Goal: Information Seeking & Learning: Learn about a topic

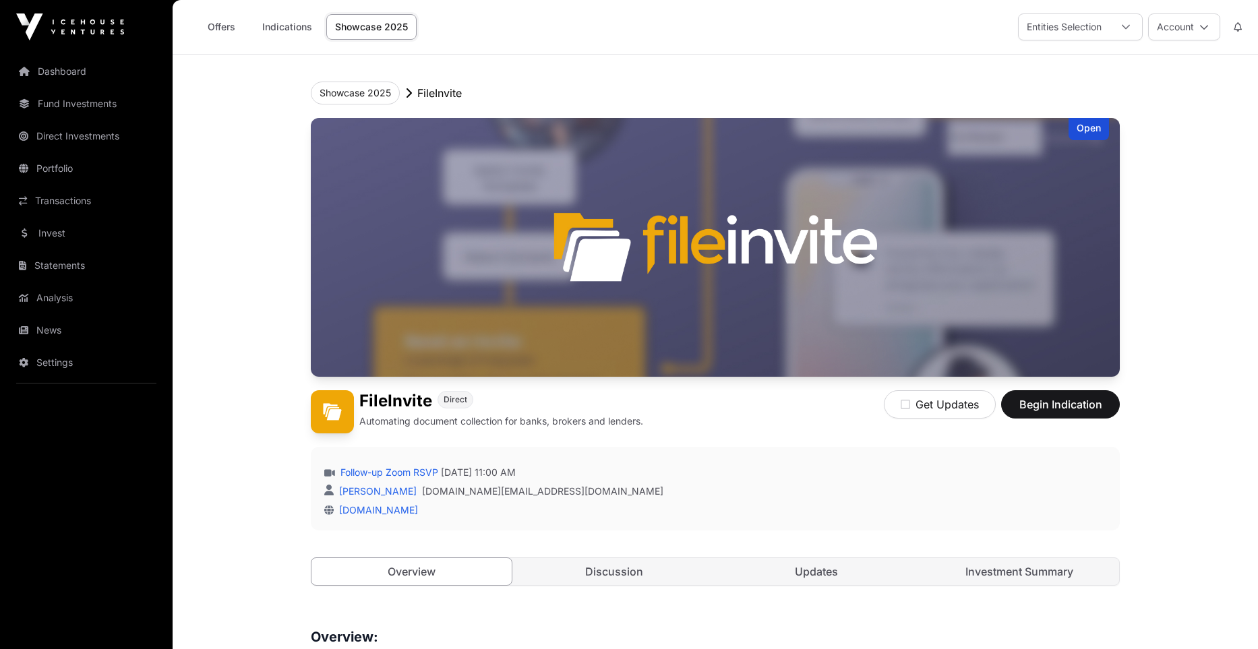
scroll to position [136, 0]
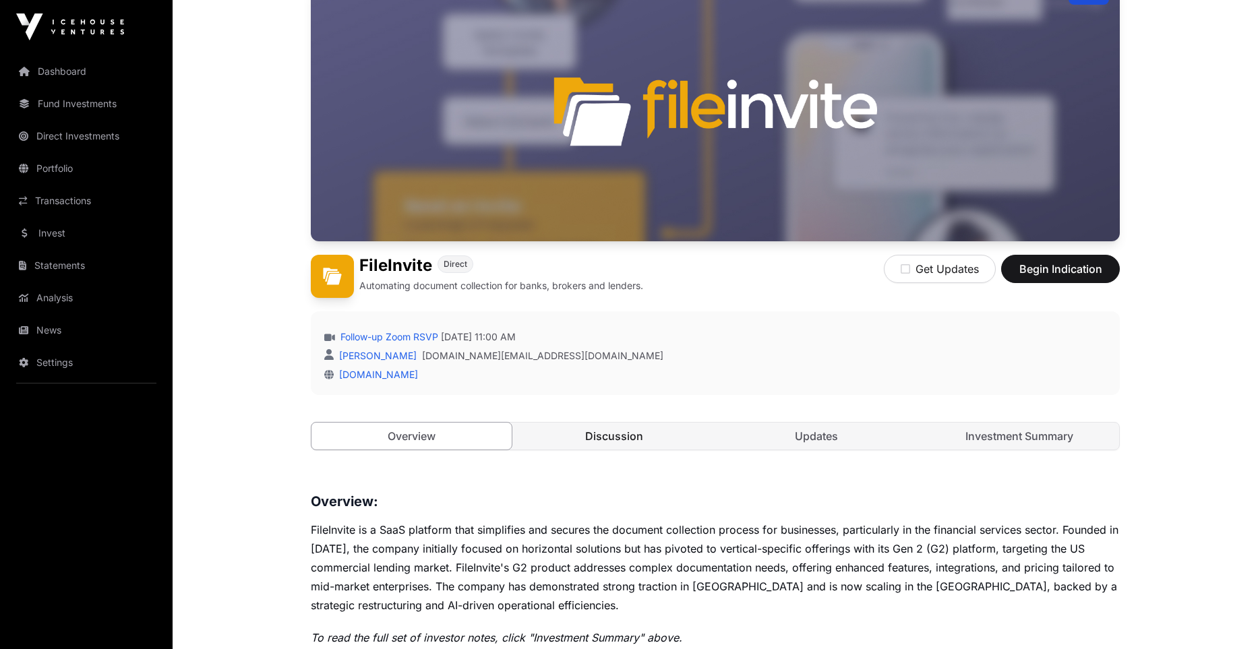
click at [601, 430] on link "Discussion" at bounding box center [615, 436] width 200 height 27
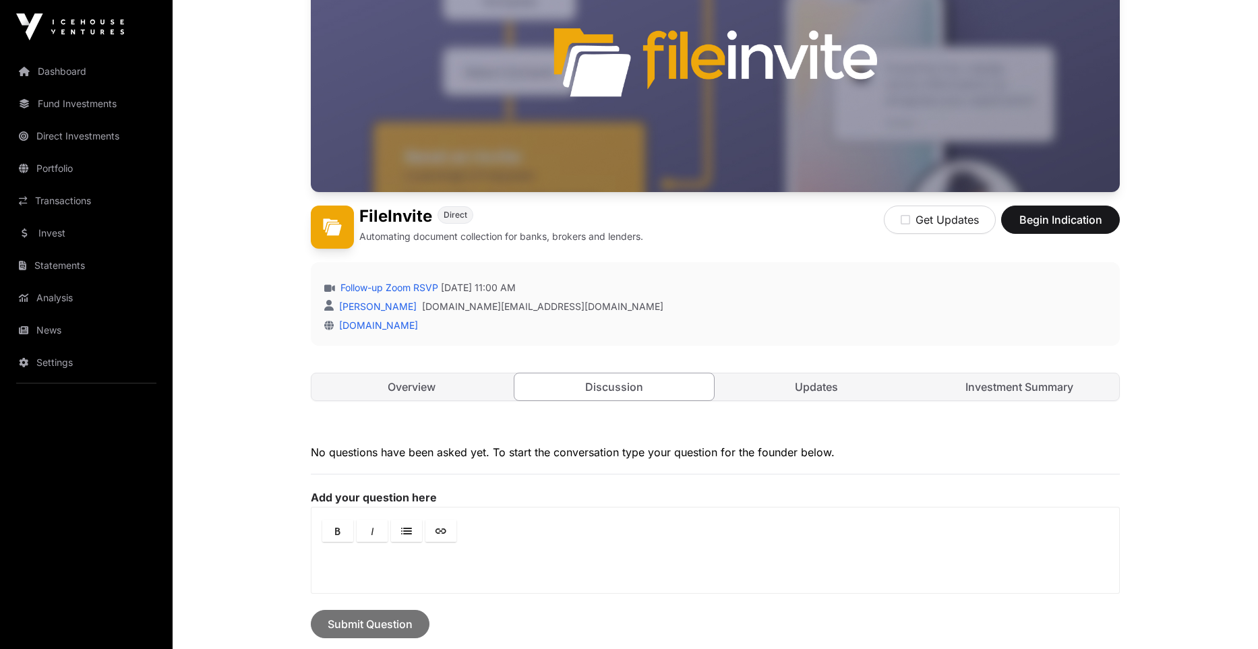
scroll to position [197, 0]
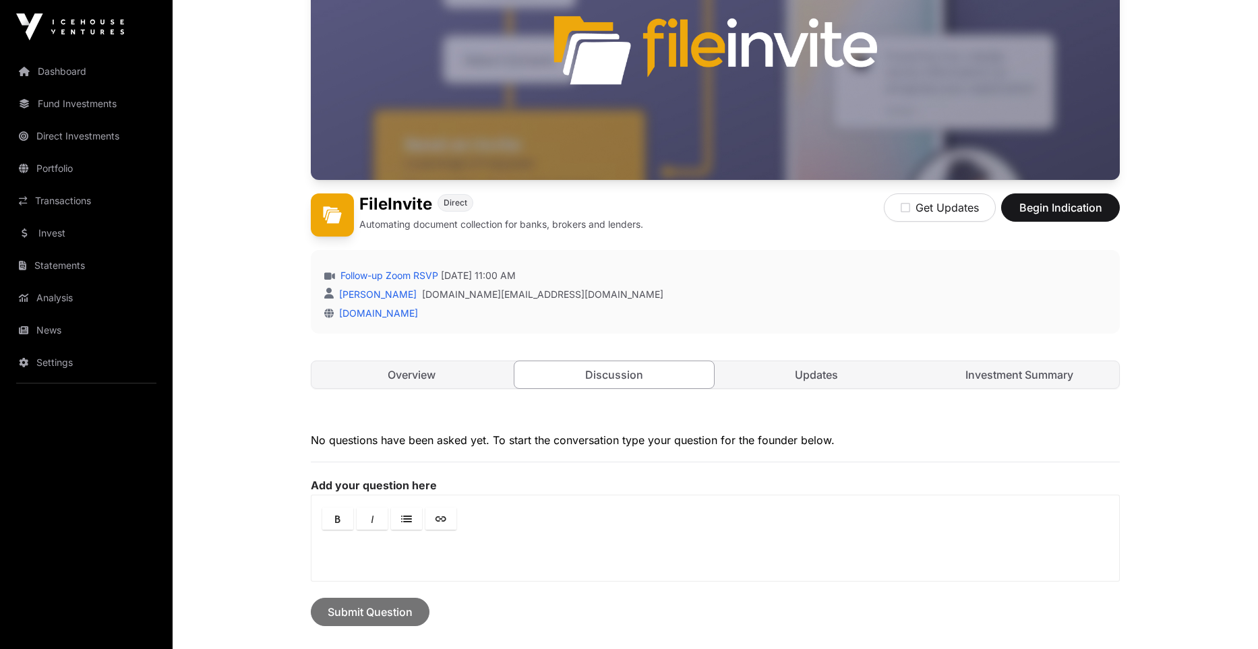
click at [782, 400] on div "Open FileInvite Direct Automating document collection for banks, brokers and le…" at bounding box center [715, 168] width 809 height 495
click at [794, 385] on link "Updates" at bounding box center [817, 374] width 200 height 27
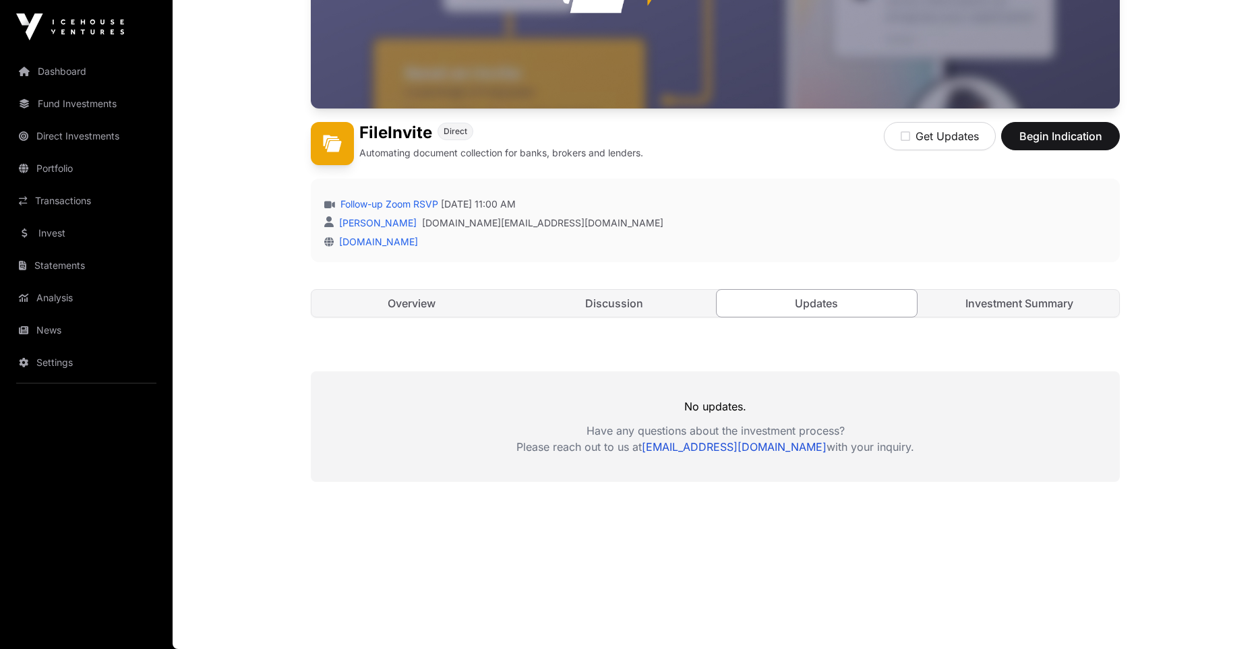
scroll to position [132, 0]
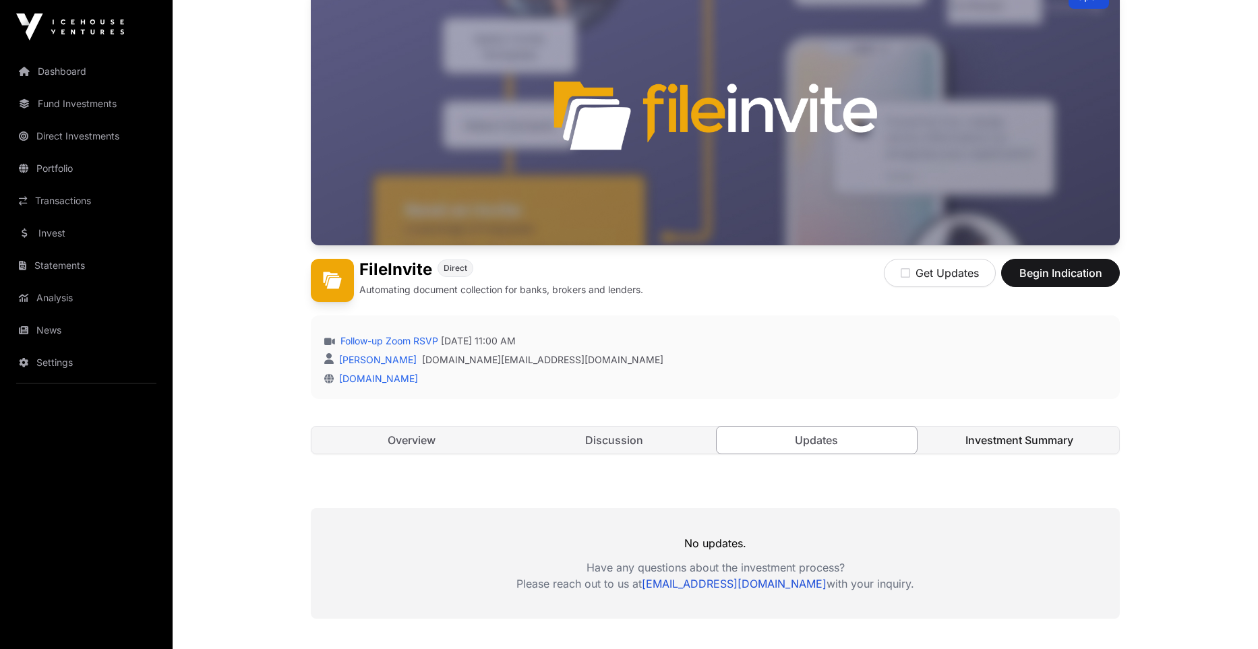
click at [1015, 434] on link "Investment Summary" at bounding box center [1020, 440] width 200 height 27
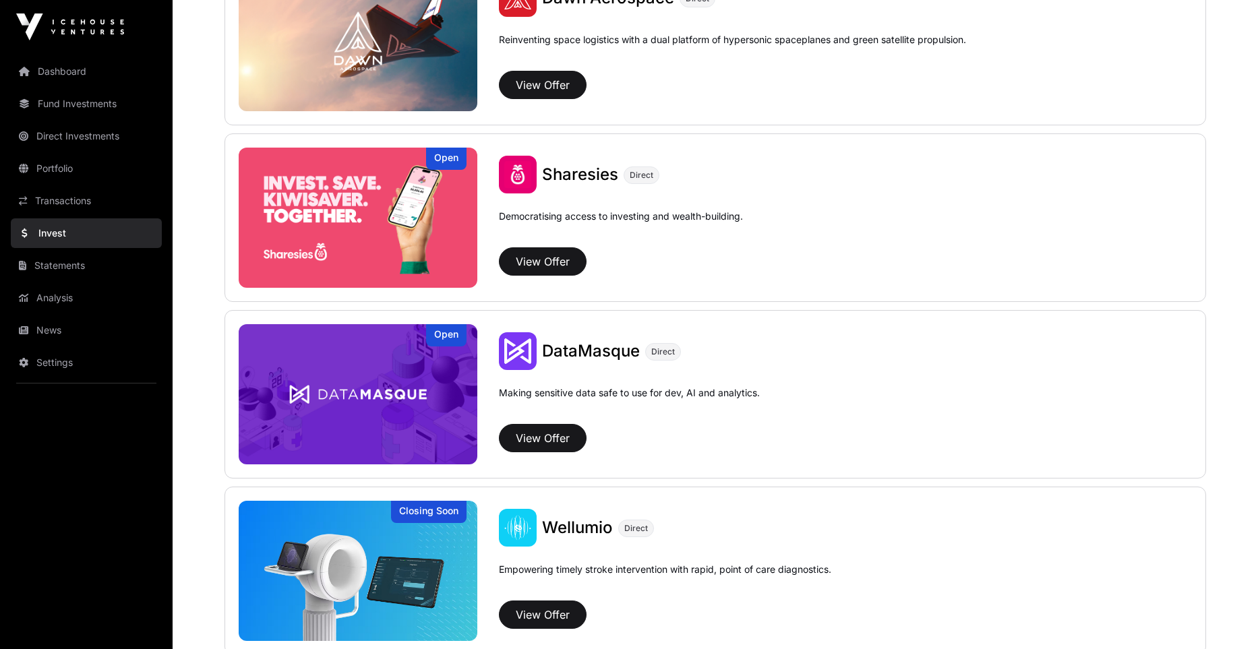
scroll to position [1926, 0]
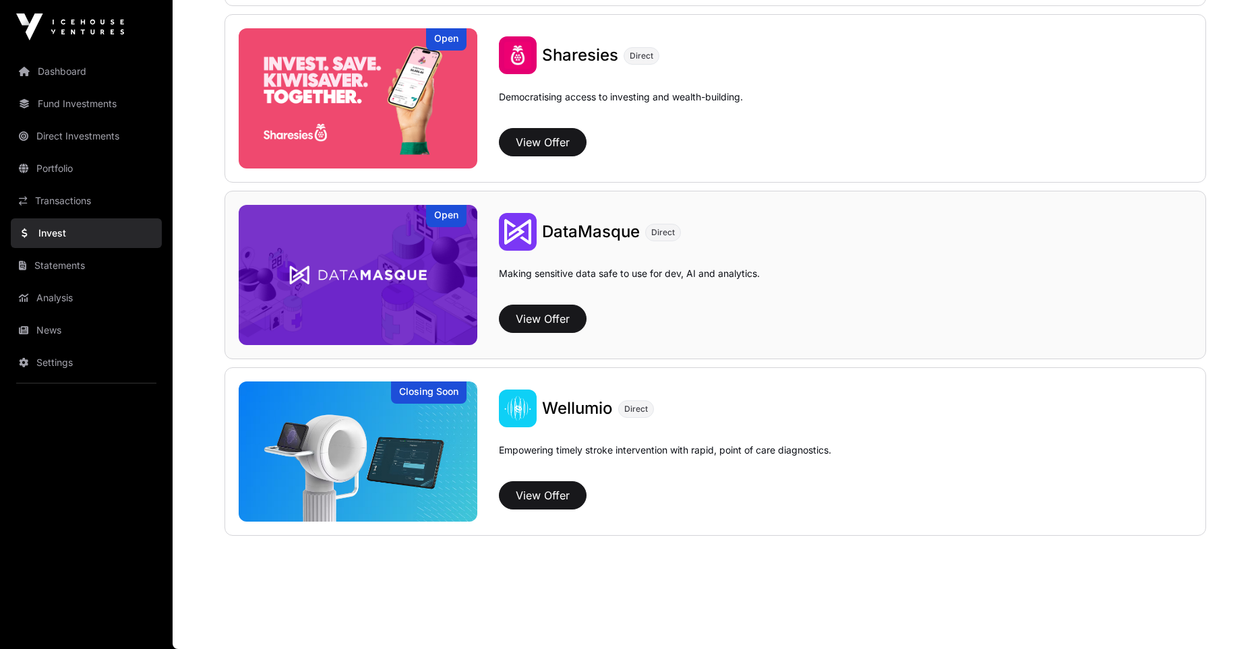
click at [324, 256] on img at bounding box center [358, 275] width 239 height 140
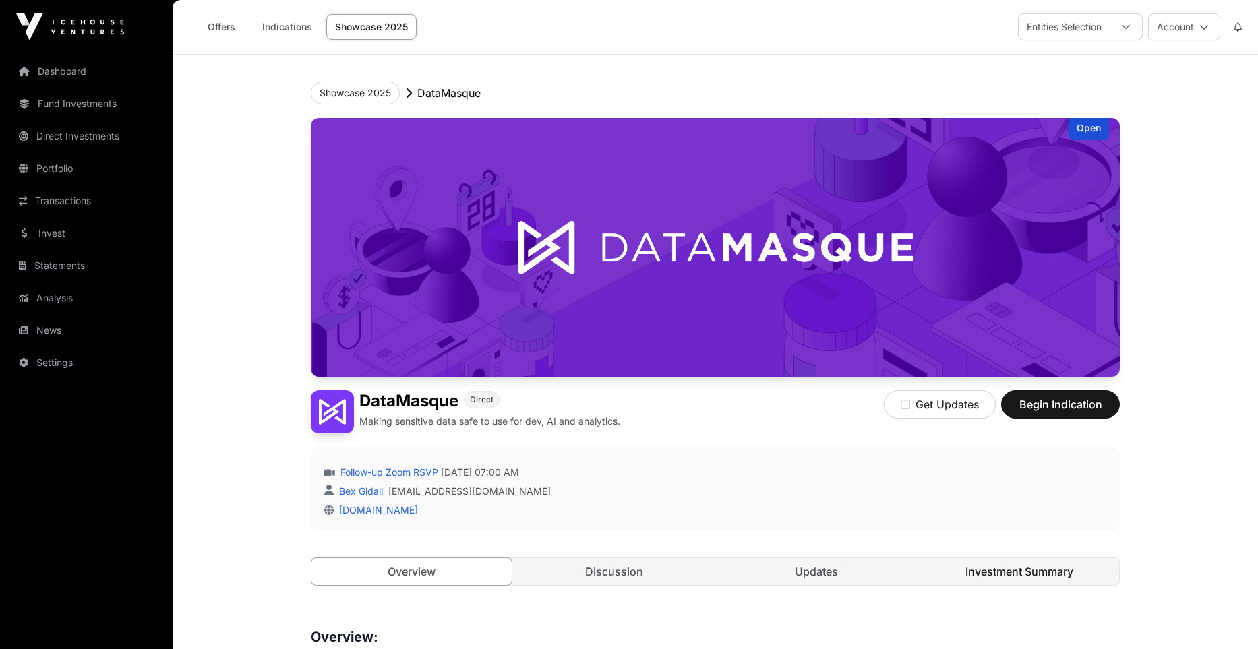
click at [989, 569] on link "Investment Summary" at bounding box center [1020, 571] width 200 height 27
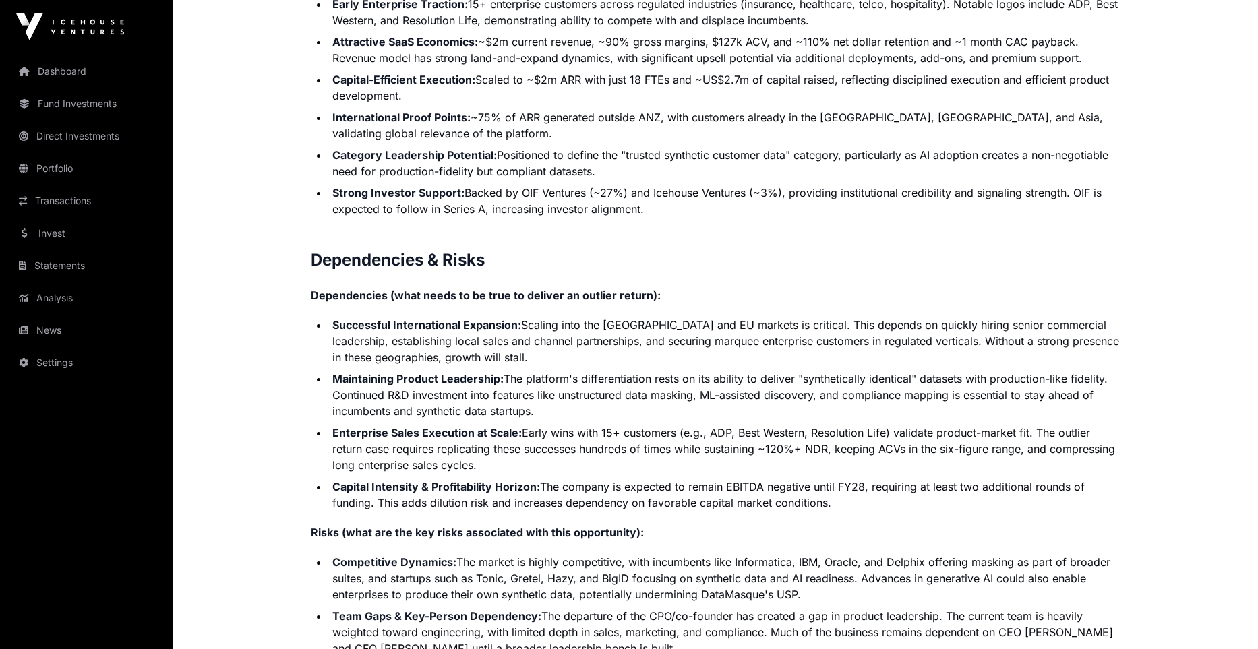
scroll to position [3247, 0]
